Goal: Task Accomplishment & Management: Manage account settings

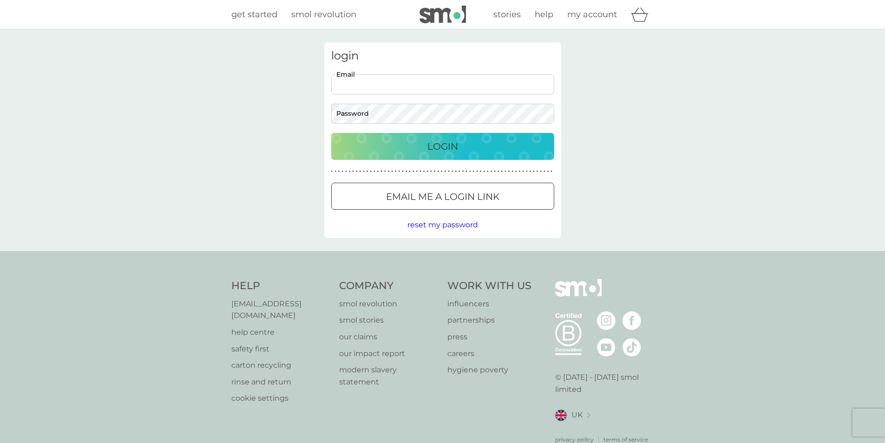
click at [391, 83] on input "Email" at bounding box center [442, 84] width 223 height 20
type input "[EMAIL_ADDRESS][DOMAIN_NAME]"
click at [331, 133] on button "Login" at bounding box center [442, 146] width 223 height 27
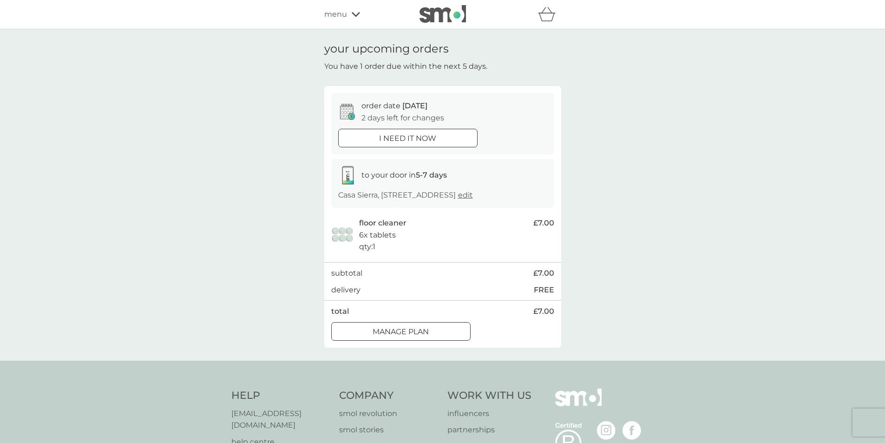
click at [402, 336] on div at bounding box center [400, 331] width 33 height 10
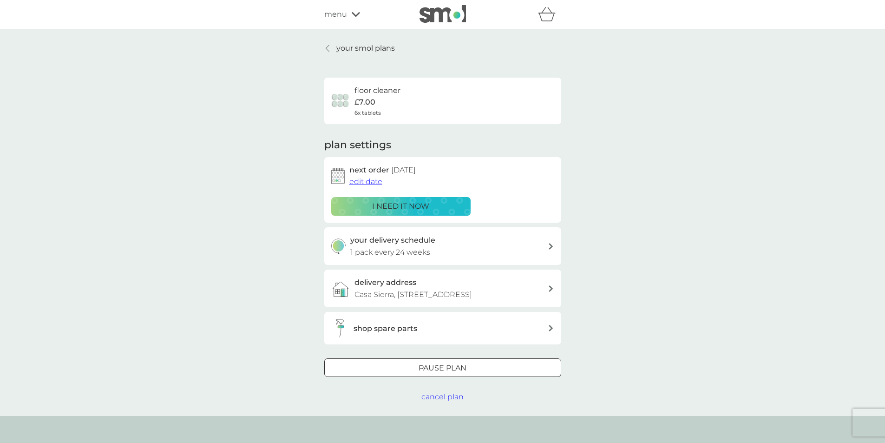
click at [361, 181] on span "edit date" at bounding box center [365, 181] width 33 height 9
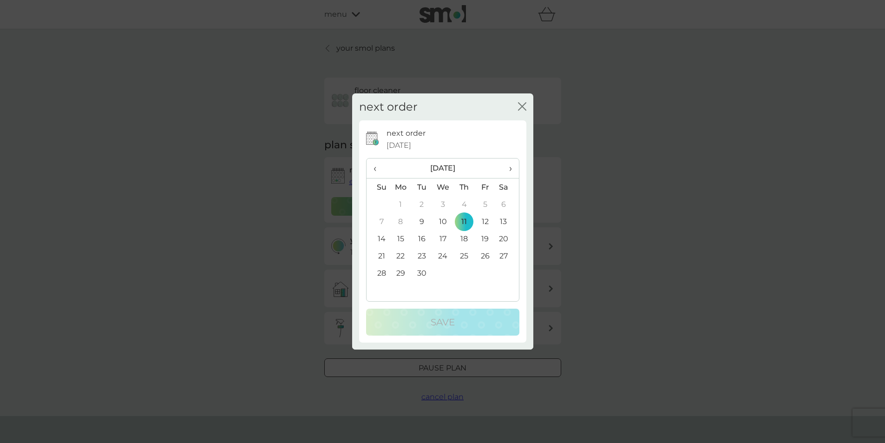
click at [508, 169] on span "›" at bounding box center [506, 168] width 9 height 20
click at [510, 169] on span "›" at bounding box center [506, 168] width 9 height 20
click at [508, 167] on span "›" at bounding box center [506, 168] width 9 height 20
click at [463, 219] on td "11" at bounding box center [463, 221] width 21 height 17
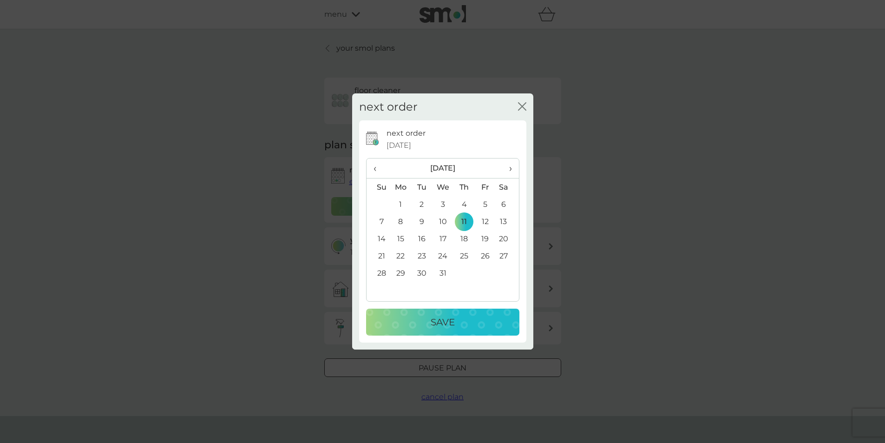
click at [469, 318] on div "Save" at bounding box center [442, 321] width 135 height 15
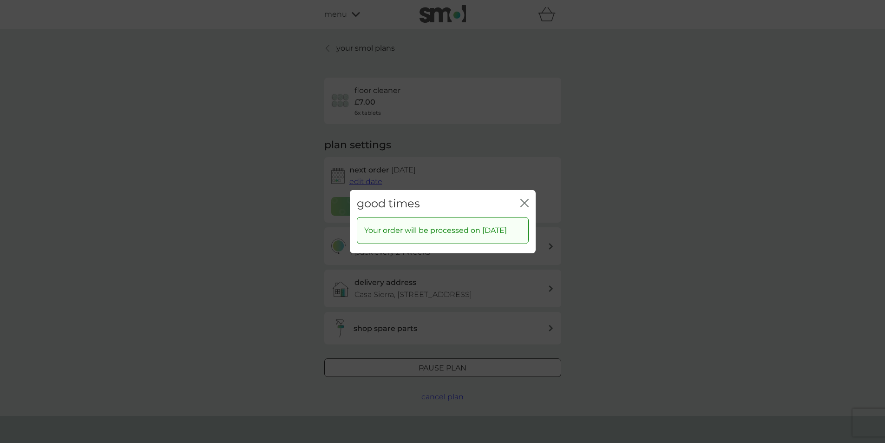
click at [524, 199] on icon "close" at bounding box center [526, 202] width 4 height 7
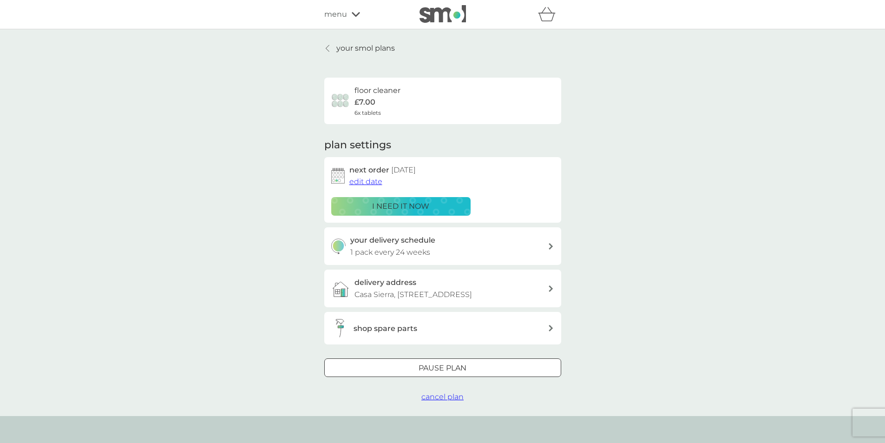
click at [350, 47] on p "your smol plans" at bounding box center [365, 48] width 59 height 12
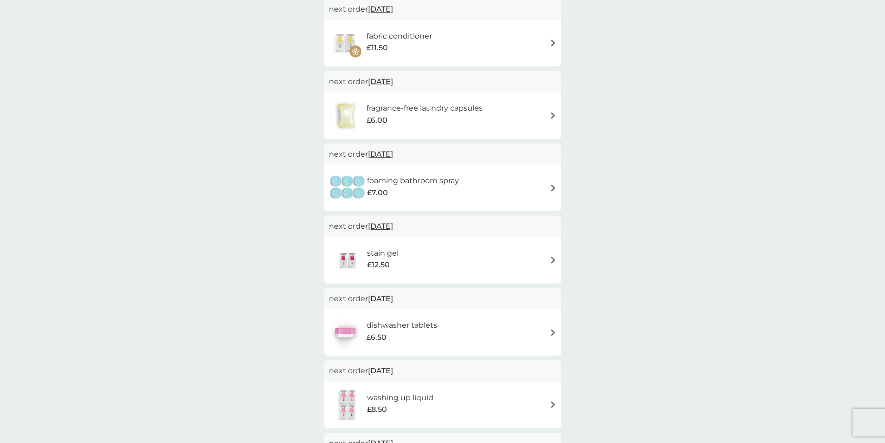
scroll to position [139, 0]
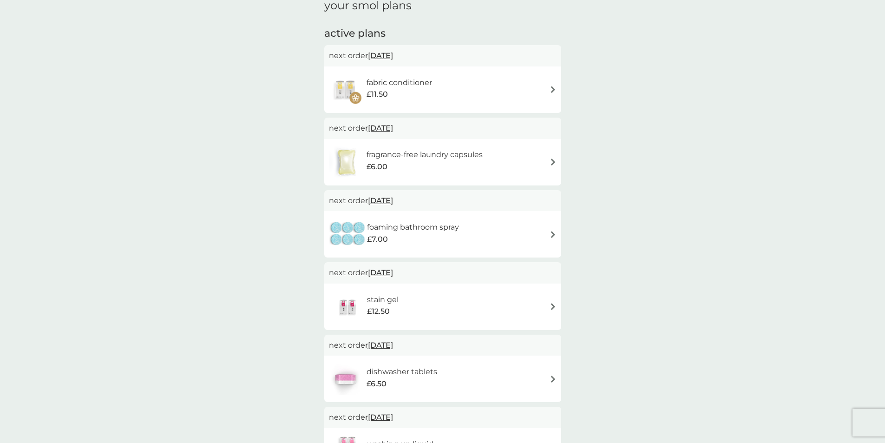
click at [549, 377] on img at bounding box center [552, 378] width 7 height 7
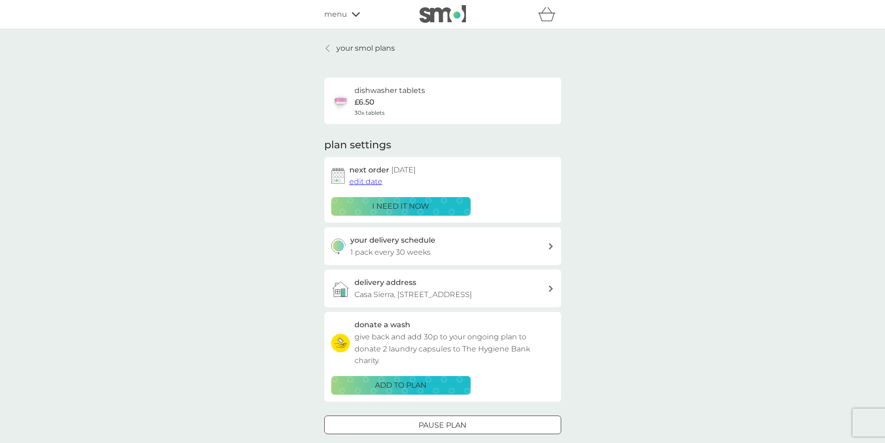
click at [329, 46] on icon at bounding box center [328, 48] width 4 height 7
